Goal: Information Seeking & Learning: Find specific fact

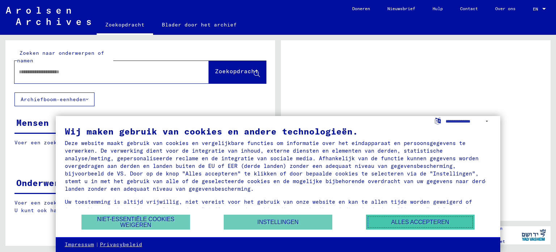
click at [409, 223] on font "Alles accepteren" at bounding box center [420, 222] width 58 height 6
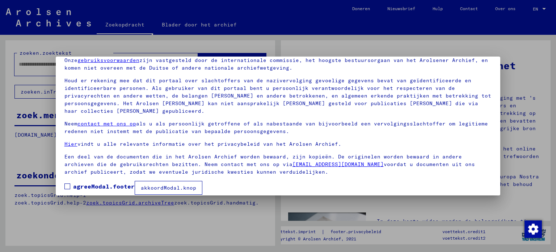
scroll to position [41, 0]
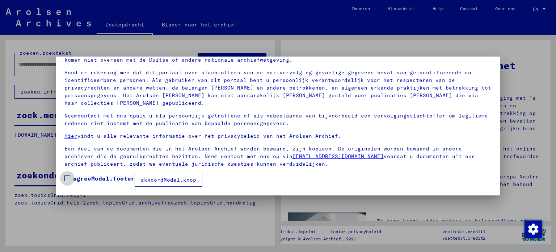
click at [67, 179] on span at bounding box center [67, 178] width 6 height 6
click at [161, 181] on font "akkoordModal.knop" at bounding box center [168, 179] width 55 height 7
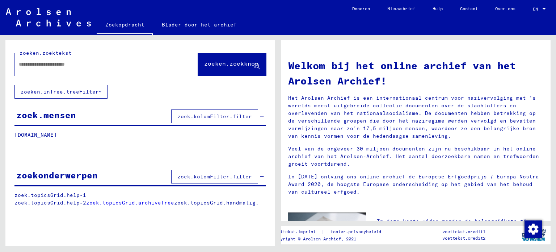
click at [84, 59] on div at bounding box center [95, 64] width 162 height 16
click at [83, 68] on input "text" at bounding box center [97, 64] width 157 height 8
type input "*******"
click at [204, 65] on font "zoeken.zoekknop" at bounding box center [231, 63] width 54 height 7
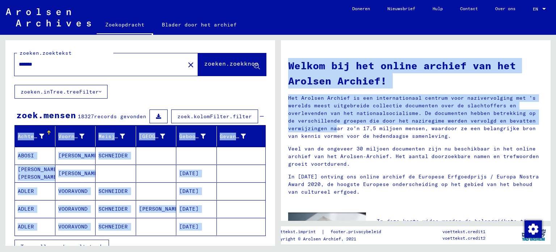
drag, startPoint x: 278, startPoint y: 112, endPoint x: 280, endPoint y: 130, distance: 18.3
click at [280, 35] on div "zoeken.zoektekst ******* close zoeken.zoekknop zoeken.inTree.treeFilter zoek.me…" at bounding box center [278, 35] width 556 height 0
click at [260, 132] on div "Achternaam Voornaam Meisjesnaam Geboorteplaats Geboortedatum Gevangene # [PERSO…" at bounding box center [140, 191] width 252 height 131
click at [250, 140] on div "Gevangene #" at bounding box center [238, 136] width 37 height 12
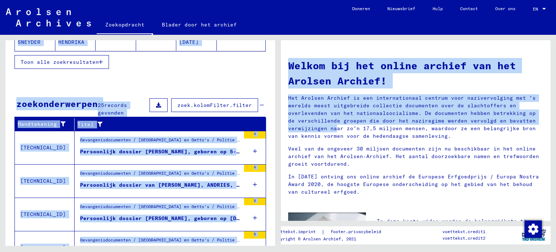
scroll to position [186, 0]
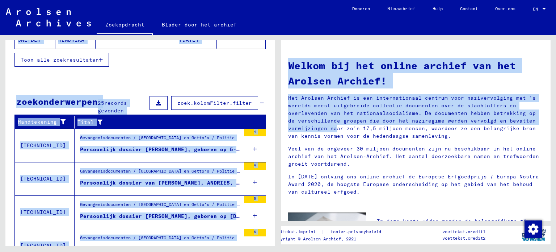
click at [180, 174] on div "Gevangenisdocumenten / [GEOGRAPHIC_DATA] en Getto's / Politie Doorgangskamp [GE…" at bounding box center [160, 173] width 160 height 10
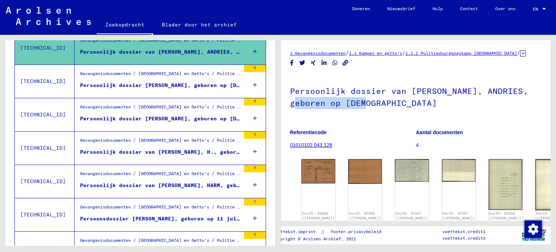
drag, startPoint x: 556, startPoint y: 91, endPoint x: 556, endPoint y: 98, distance: 7.6
click at [556, 98] on div "1 Gevangenisdocumenten / 1.1 Kampen en getto's / 1.1.1 Politiedoorgangskamp [GE…" at bounding box center [417, 140] width 278 height 211
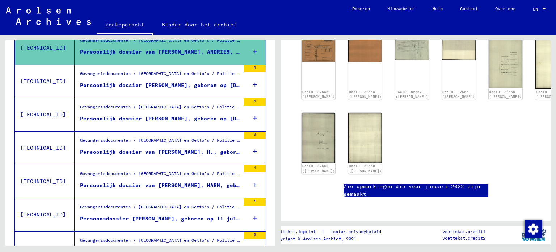
scroll to position [162, 0]
click at [356, 165] on font "DocID: 82569 ([PERSON_NAME])" at bounding box center [365, 169] width 34 height 9
